Goal: Task Accomplishment & Management: Complete application form

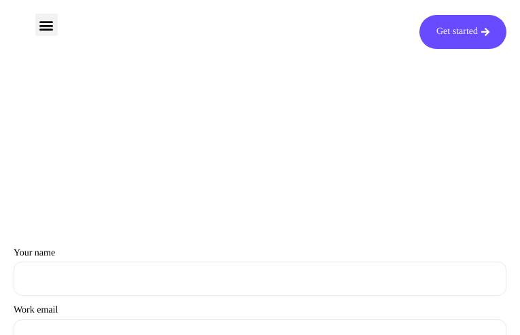
type input "txzyQLxQdhYuKl"
type input "[EMAIL_ADDRESS][DOMAIN_NAME]"
type input "tloiZBVcsMvRqYo"
type input "UvdYyQXQOLVpEgC"
type input "[EMAIL_ADDRESS][DOMAIN_NAME]"
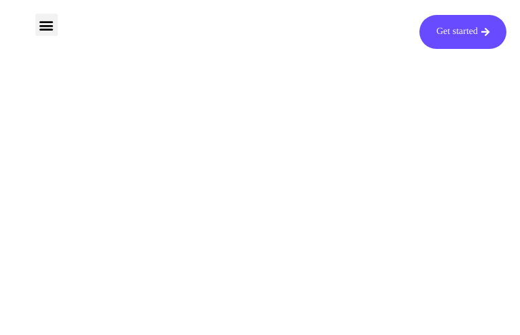
type input "qeUQDANNINqqkl"
